Goal: Transaction & Acquisition: Purchase product/service

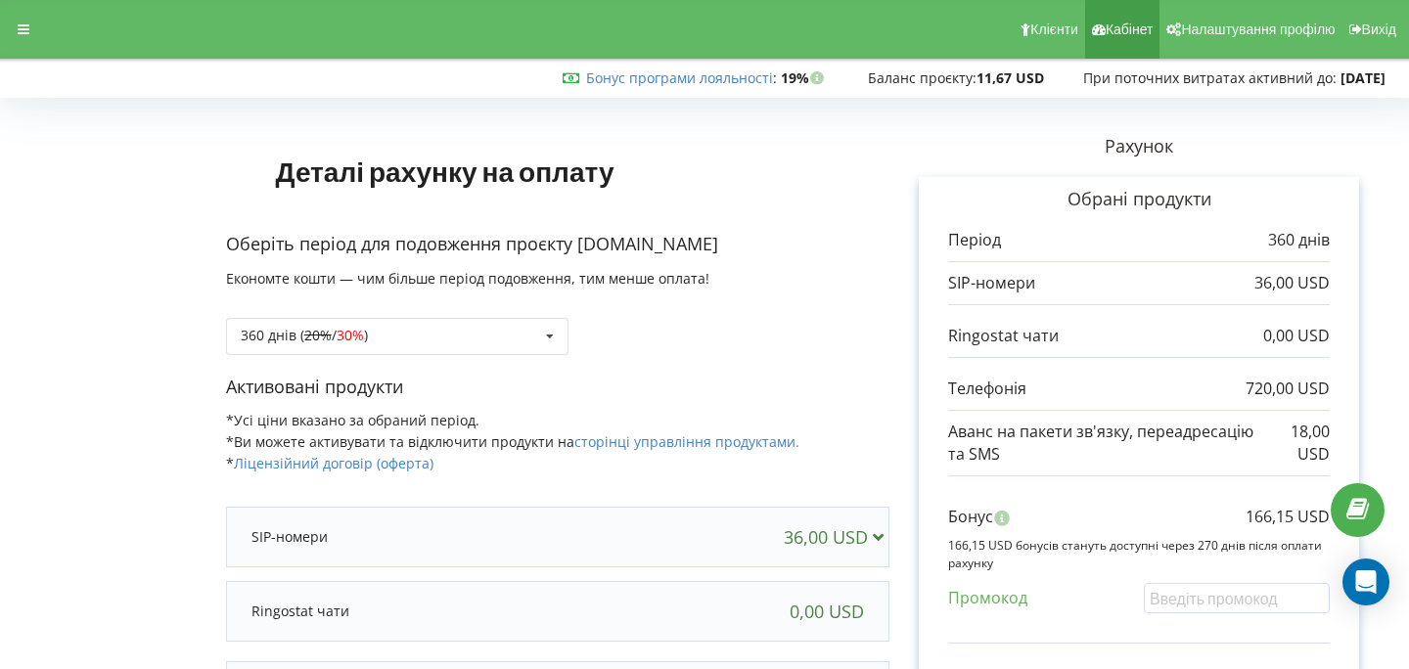
click at [1127, 42] on link "Кабінет" at bounding box center [1122, 29] width 75 height 59
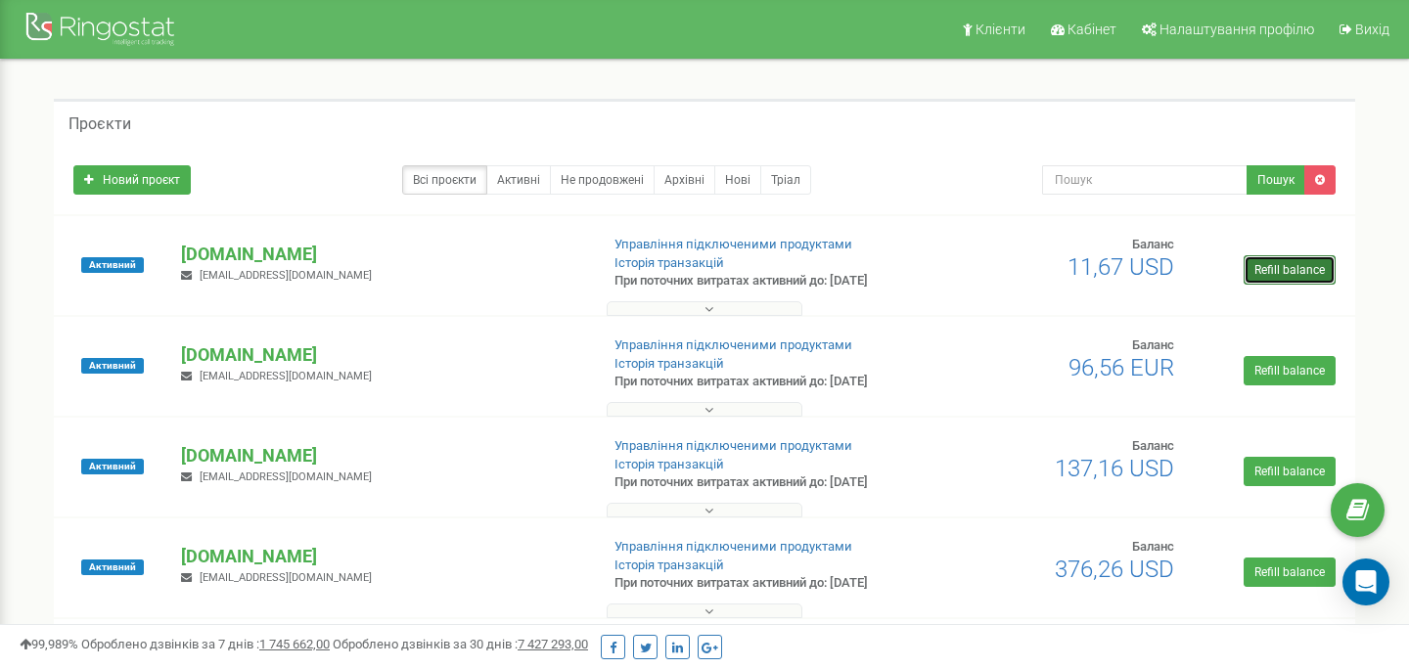
click at [1290, 275] on link "Refill balance" at bounding box center [1290, 269] width 92 height 29
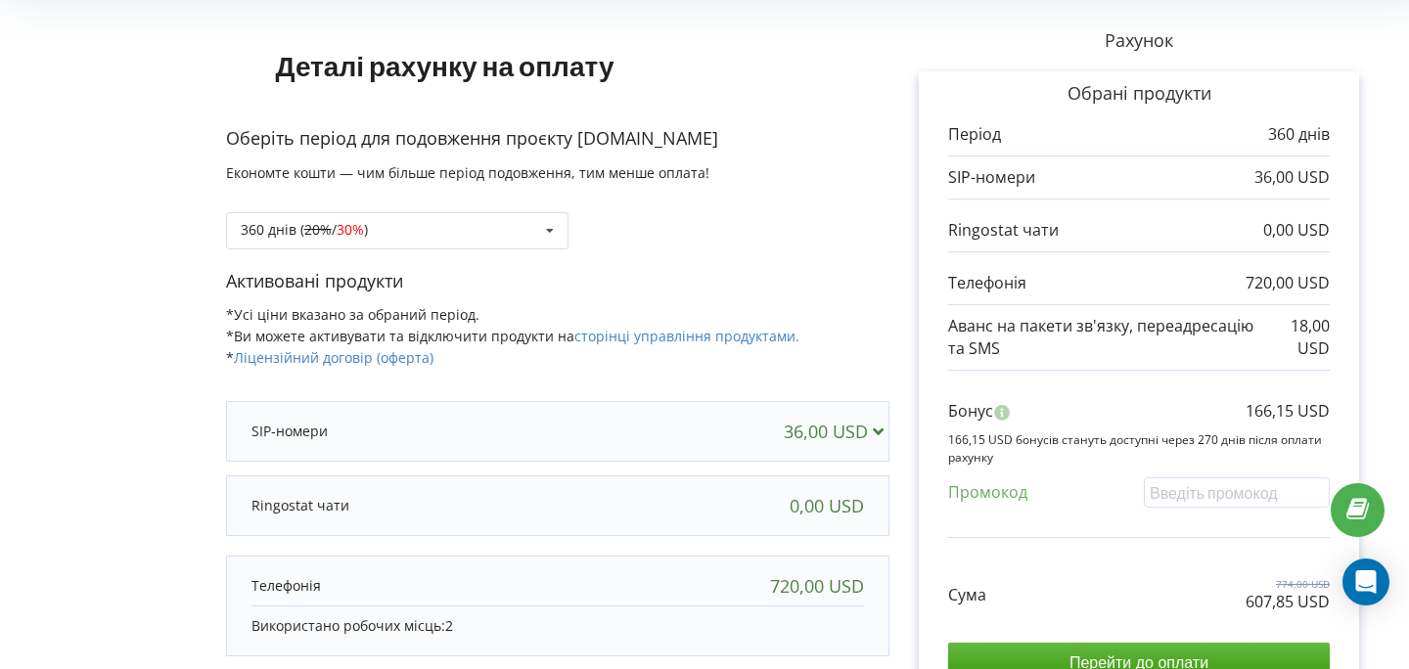
scroll to position [105, 0]
click at [460, 233] on div "360 днів ( 20% / 30% ) Поповнити баланс без подовження 20% / 30% 30% /" at bounding box center [397, 231] width 343 height 37
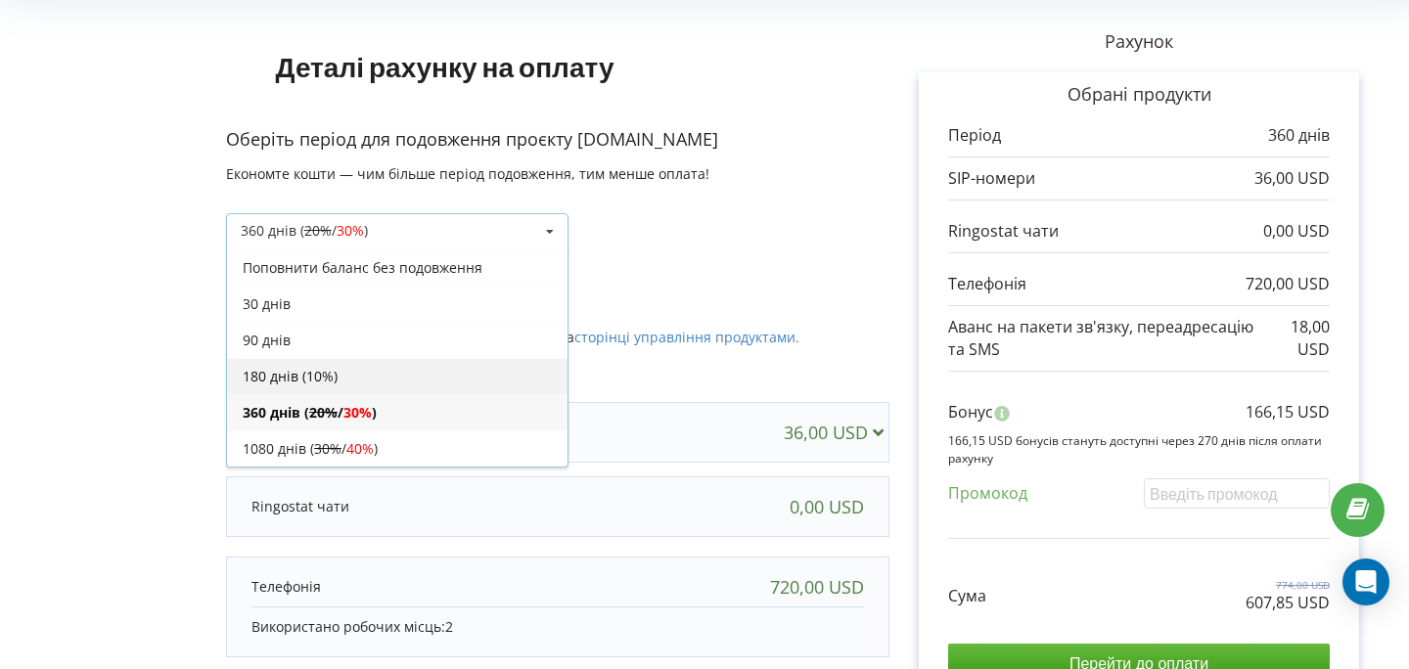
click at [365, 366] on div "180 днів (10%)" at bounding box center [397, 376] width 341 height 36
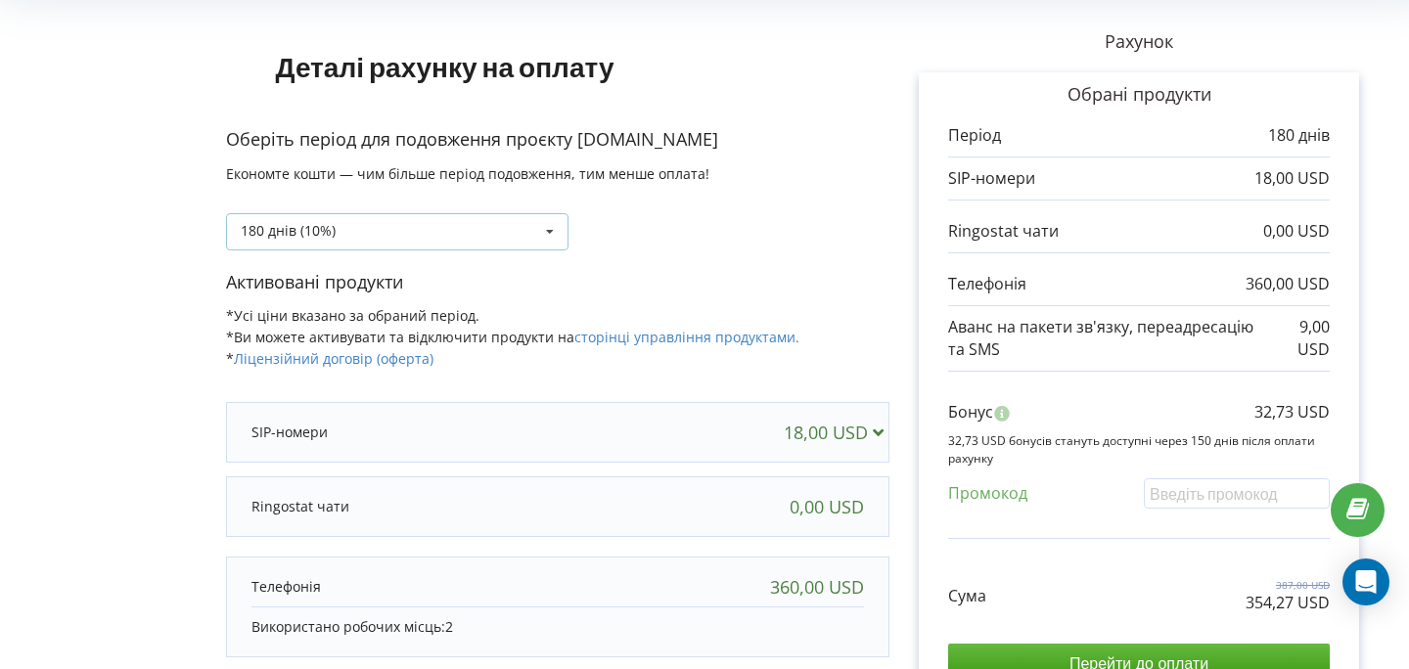
click at [374, 239] on div "180 днів (10%) Поповнити баланс без подовження 30 днів" at bounding box center [397, 231] width 343 height 37
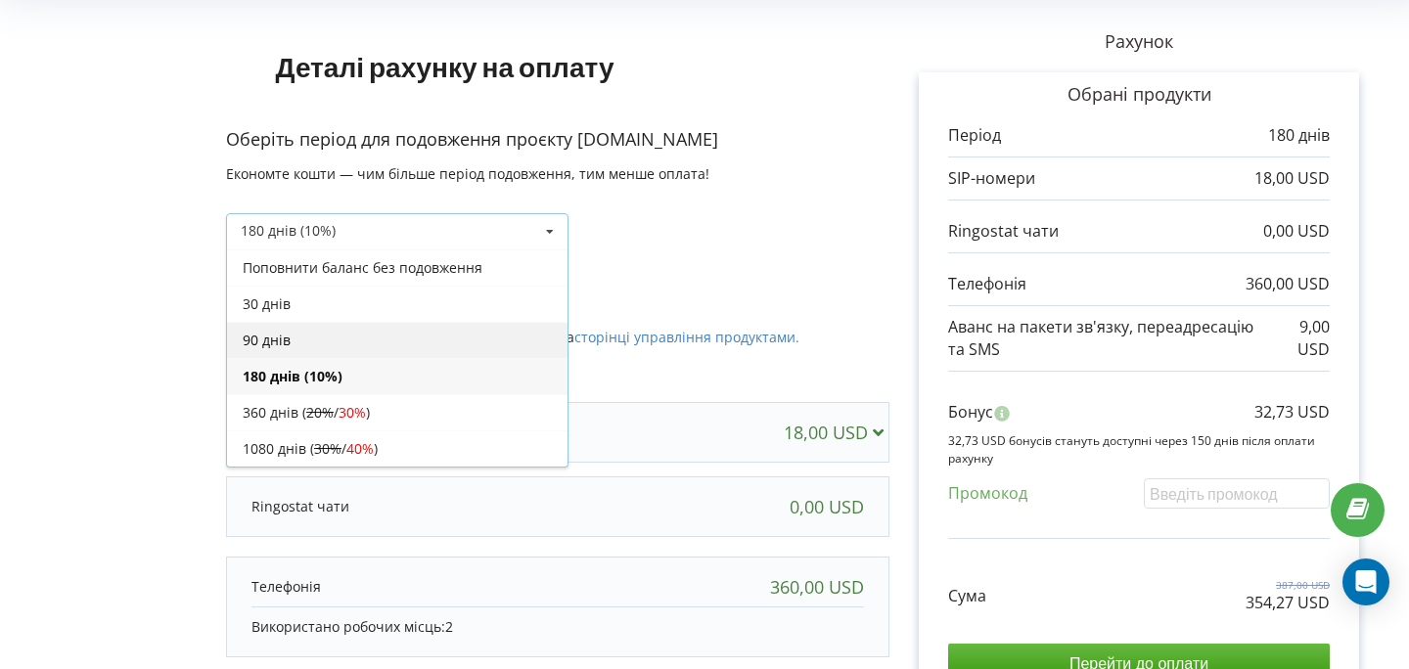
click at [292, 331] on div "90 днів" at bounding box center [397, 340] width 341 height 36
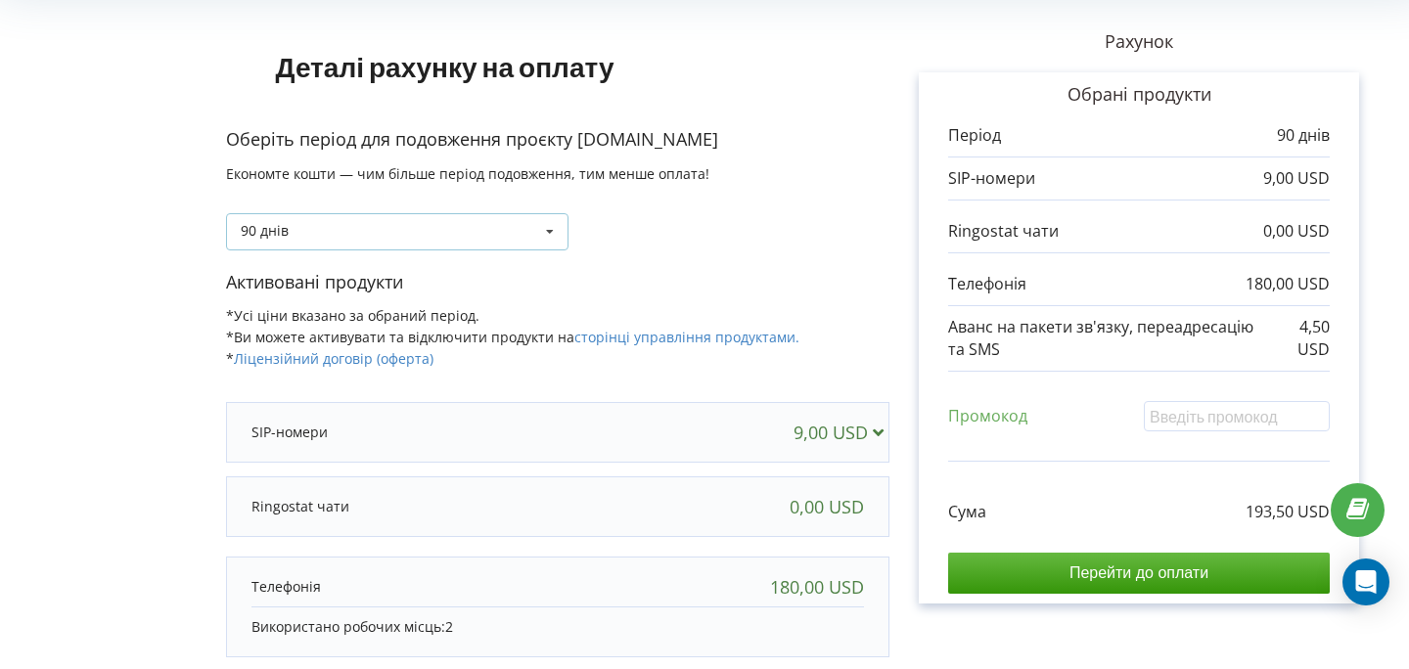
click at [389, 233] on div "90 днів Поповнити баланс без подовження 30 днів 20% / 30% 30% / 40%" at bounding box center [397, 231] width 343 height 37
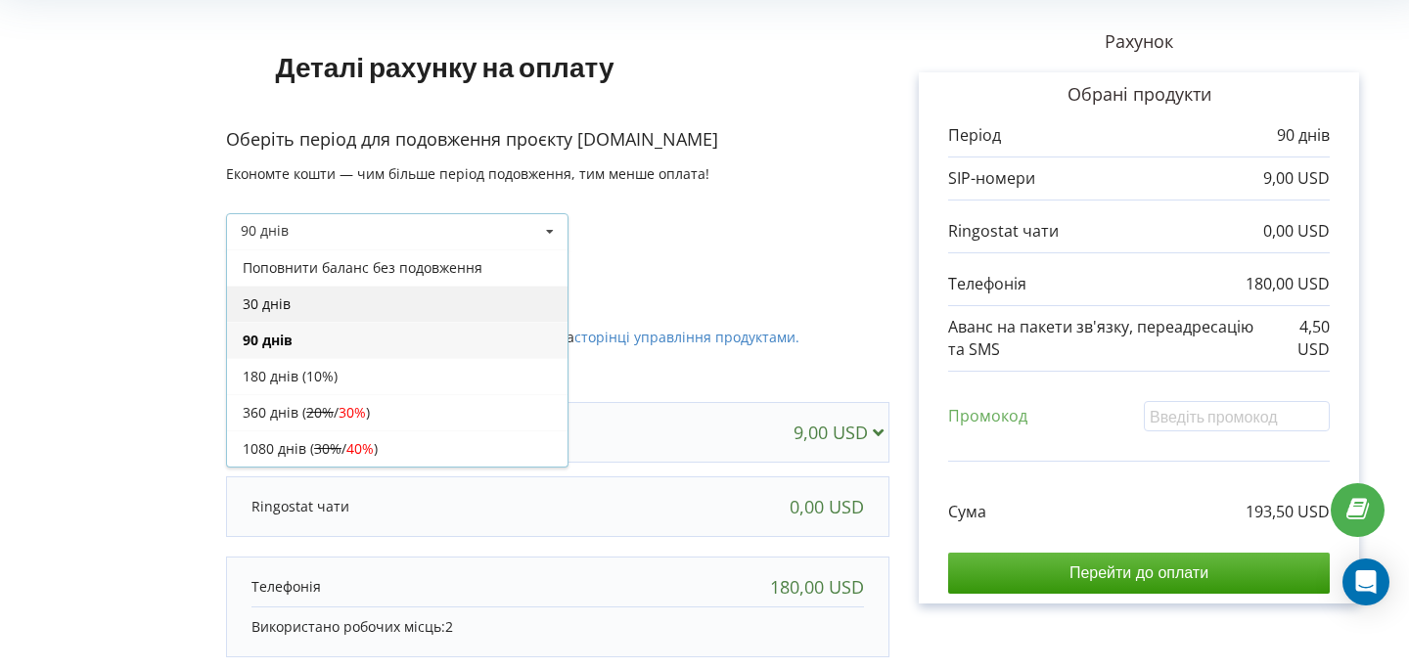
click at [315, 298] on div "30 днів" at bounding box center [397, 304] width 341 height 36
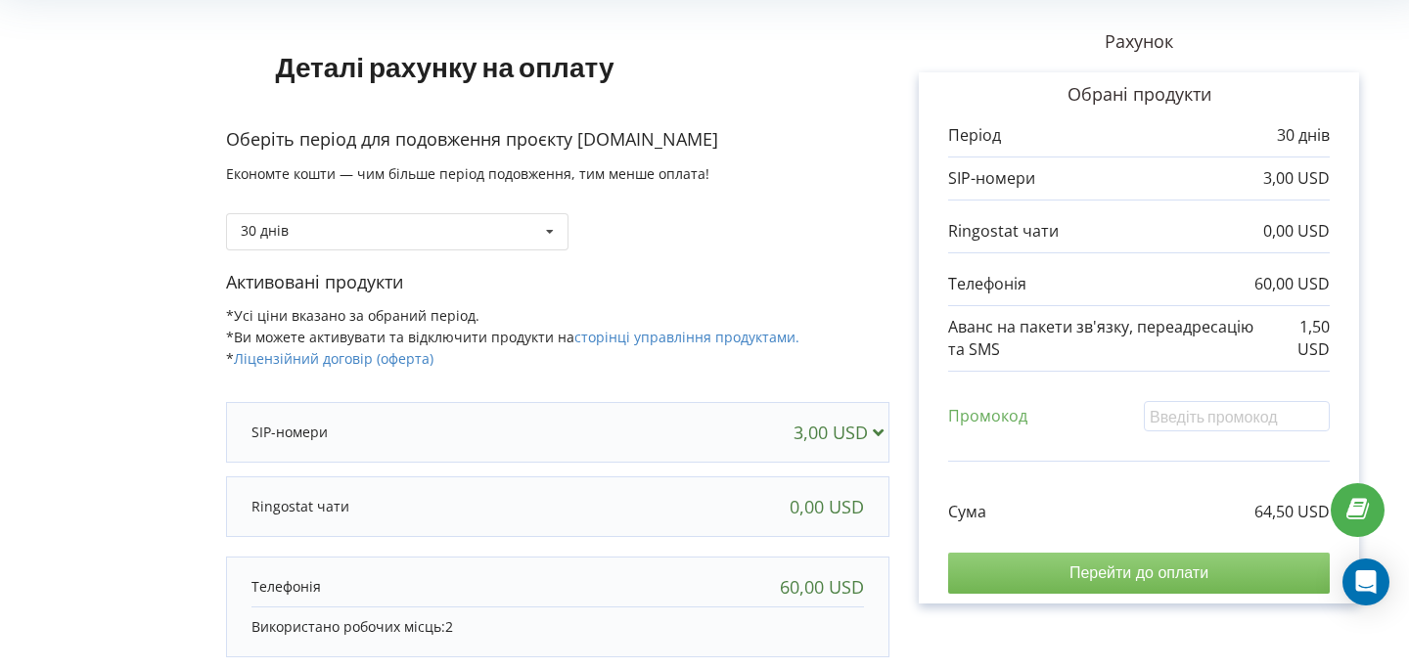
click at [1170, 577] on input "Перейти до оплати" at bounding box center [1139, 573] width 382 height 41
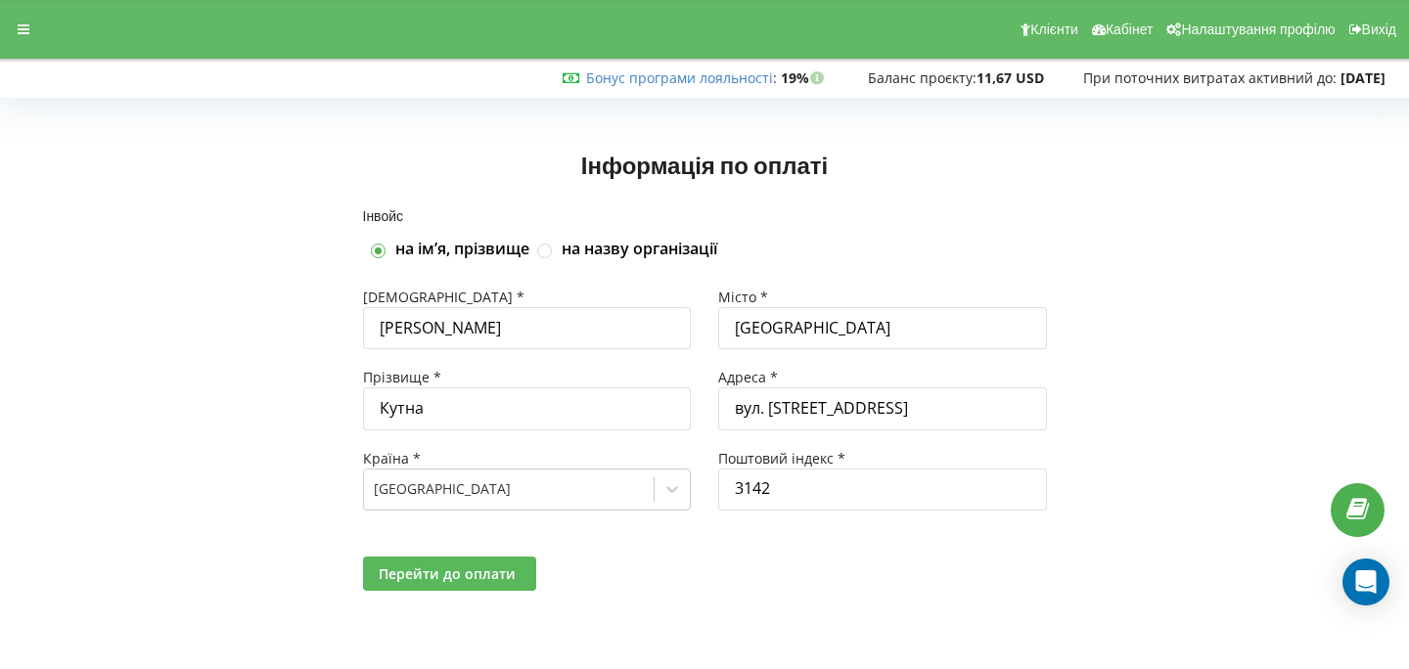
click at [468, 569] on span "Перейти до оплати" at bounding box center [447, 574] width 137 height 19
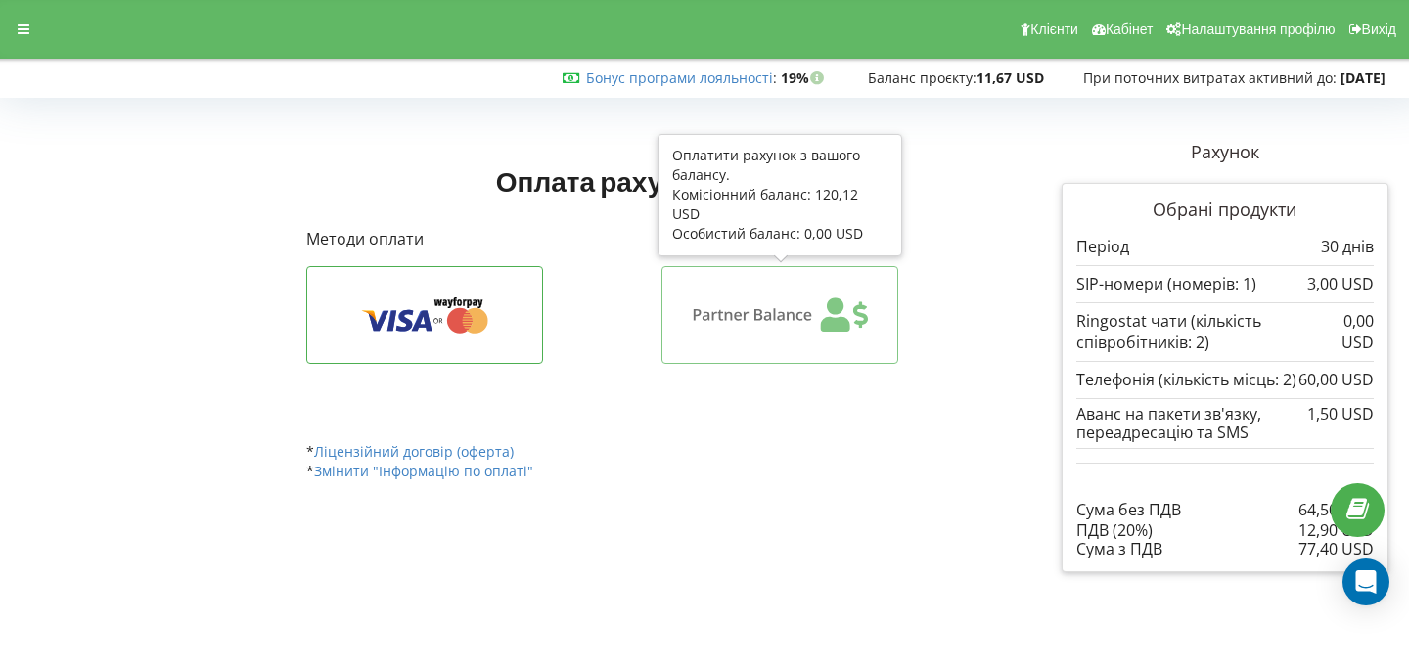
click at [777, 312] on icon at bounding box center [780, 315] width 176 height 37
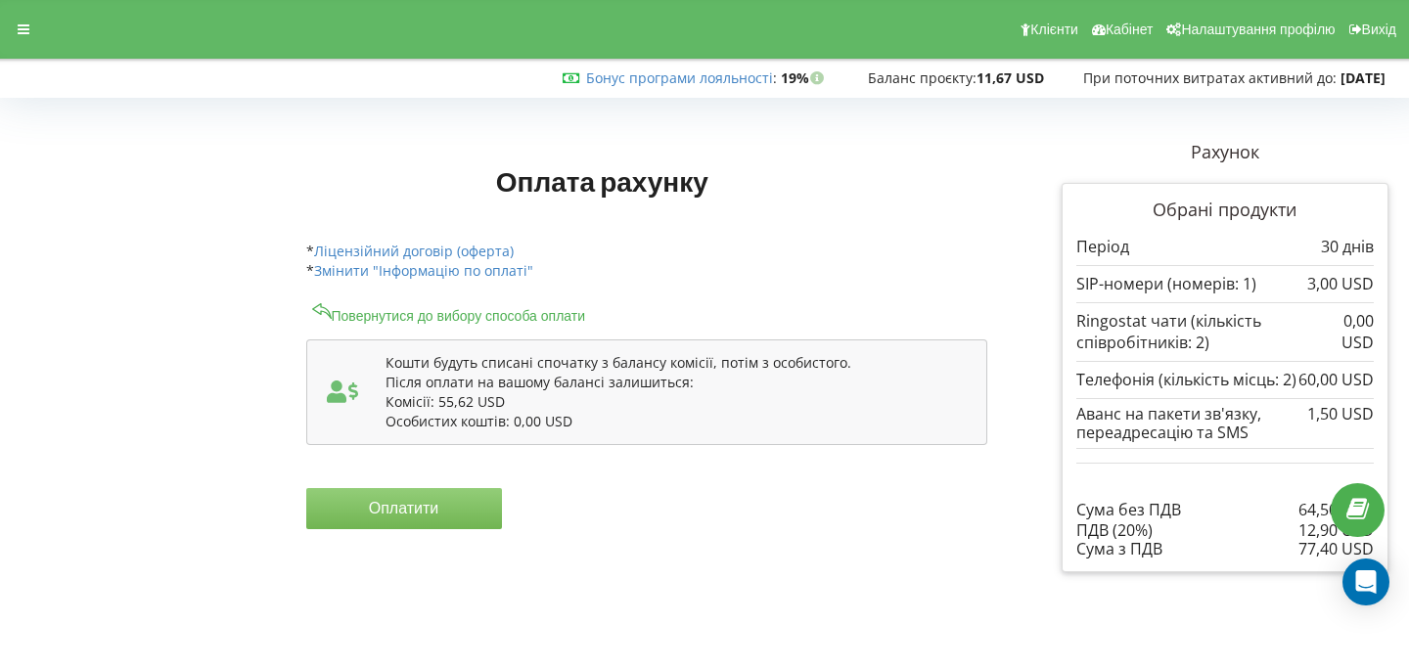
click at [449, 507] on button "Оплатити" at bounding box center [404, 508] width 196 height 41
